Goal: Task Accomplishment & Management: Manage account settings

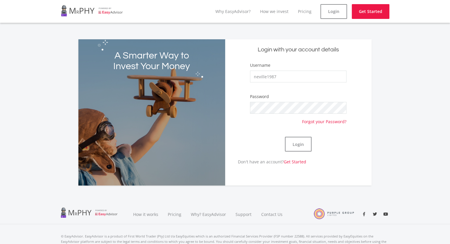
click at [300, 138] on button "Login" at bounding box center [298, 144] width 27 height 15
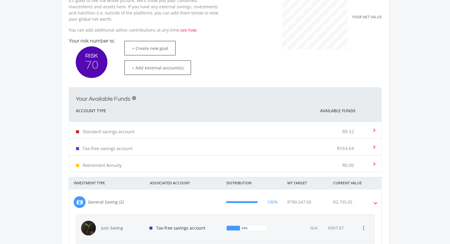
scroll to position [89, 0]
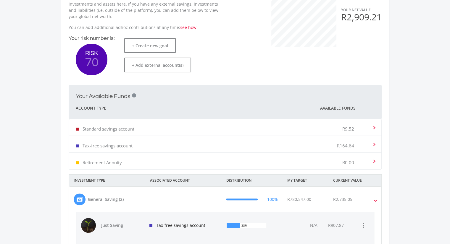
click at [378, 144] on mat-expansion-panel-header "Tax-free savings account R164.64" at bounding box center [225, 144] width 312 height 16
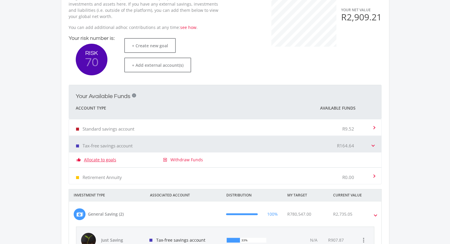
click at [104, 162] on link "Allocate to goals" at bounding box center [100, 160] width 32 height 6
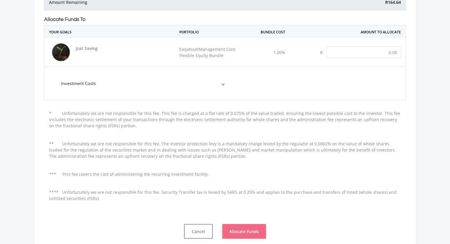
scroll to position [148, 0]
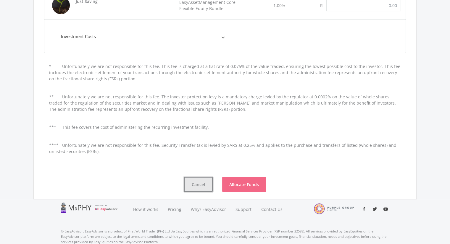
click at [189, 183] on button "Cancel" at bounding box center [198, 184] width 29 height 15
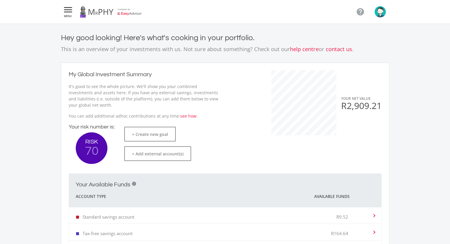
click at [68, 9] on icon "" at bounding box center [68, 9] width 11 height 7
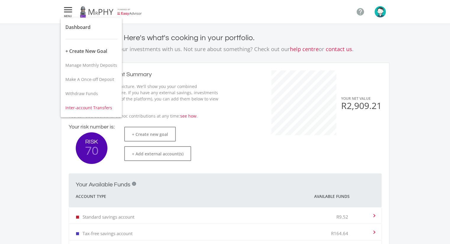
drag, startPoint x: 76, startPoint y: 67, endPoint x: 78, endPoint y: 111, distance: 43.3
click at [78, 111] on div "Manage Monthly Deposits Make A Once-off Deposit Withdraw Funds Inter-account Tr…" at bounding box center [91, 86] width 61 height 57
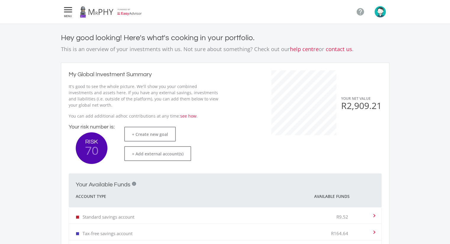
click at [67, 11] on icon "" at bounding box center [68, 9] width 11 height 7
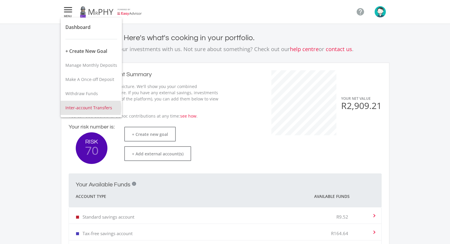
click at [83, 108] on span "Inter-account Transfers" at bounding box center [88, 108] width 47 height 6
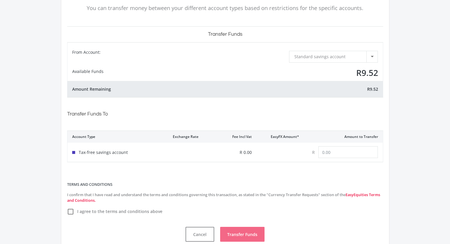
scroll to position [59, 0]
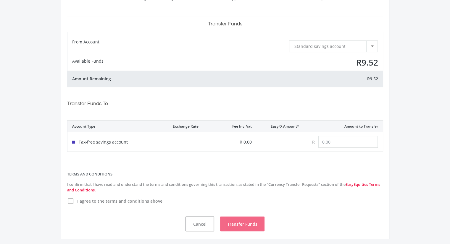
click at [344, 48] on div "Standard savings account" at bounding box center [330, 46] width 72 height 11
click at [223, 118] on div at bounding box center [225, 122] width 450 height 244
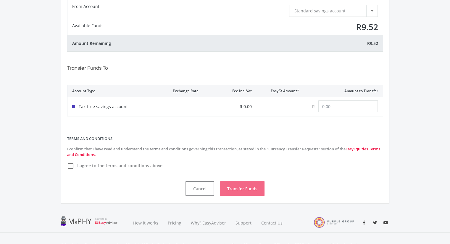
scroll to position [0, 0]
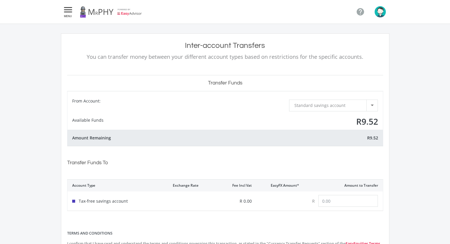
click at [70, 13] on icon "" at bounding box center [68, 9] width 11 height 7
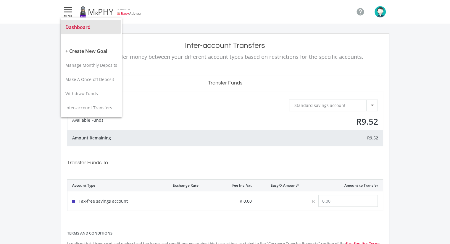
click at [82, 26] on span "Dashboard" at bounding box center [77, 27] width 25 height 7
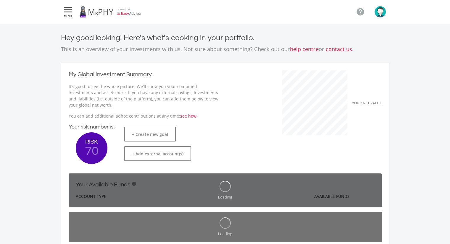
drag, startPoint x: 449, startPoint y: 59, endPoint x: 449, endPoint y: 127, distance: 68.4
click at [449, 127] on ee-dashoard "Hey good looking! Here's what's cooking in your portfolio. This is an overview …" at bounding box center [225, 141] width 450 height 235
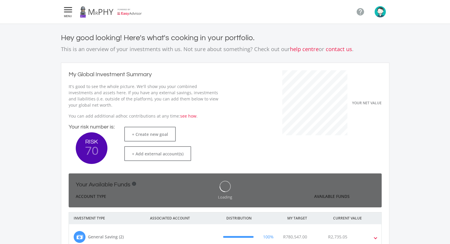
scroll to position [94, 162]
click at [442, 110] on ee-dashoard "Hey good looking! Here's what's cooking in your portfolio. This is an overview …" at bounding box center [225, 172] width 450 height 297
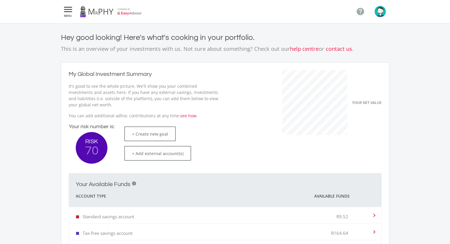
scroll to position [0, 0]
click at [337, 45] on link "contact us" at bounding box center [339, 48] width 26 height 7
click at [337, 51] on link "contact us" at bounding box center [339, 48] width 26 height 7
click at [380, 11] on img "button" at bounding box center [380, 11] width 11 height 11
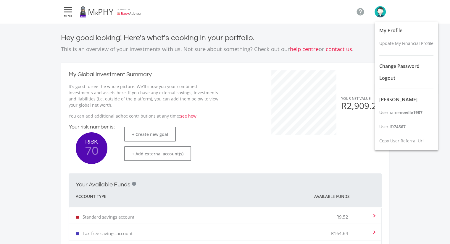
click at [336, 137] on div at bounding box center [225, 122] width 450 height 244
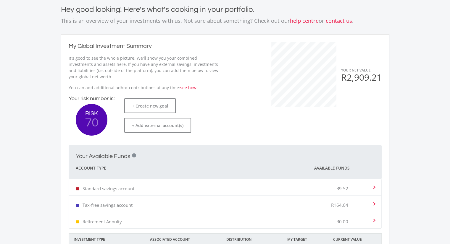
scroll to position [22, 0]
